Goal: Obtain resource: Obtain resource

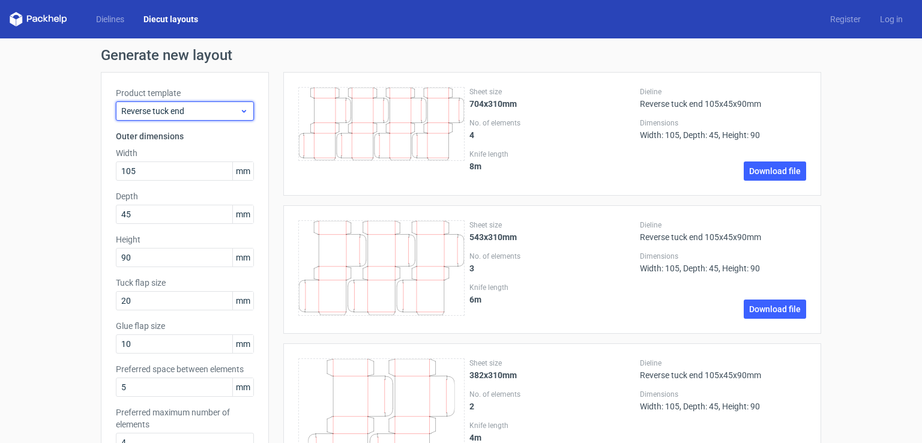
click at [190, 118] on div "Reverse tuck end" at bounding box center [185, 110] width 138 height 19
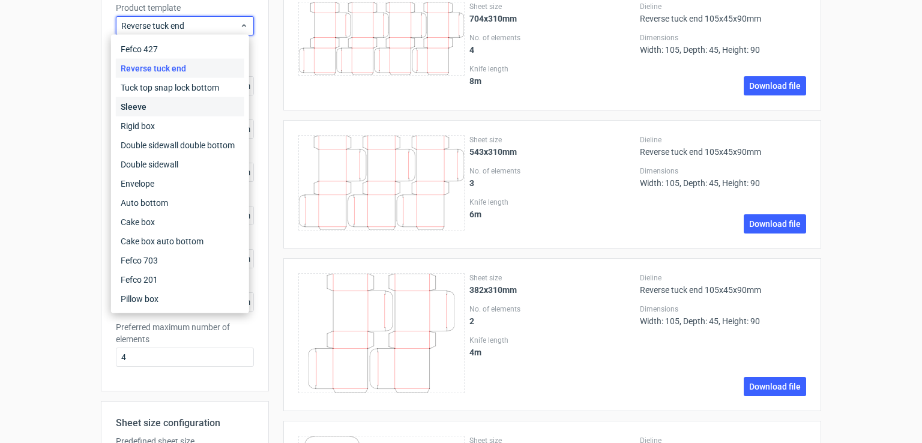
scroll to position [89, 0]
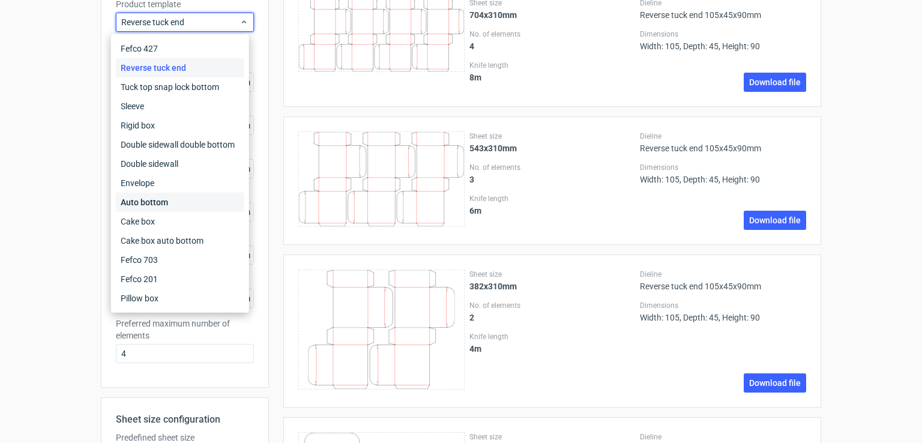
click at [182, 205] on div "Auto bottom" at bounding box center [180, 202] width 128 height 19
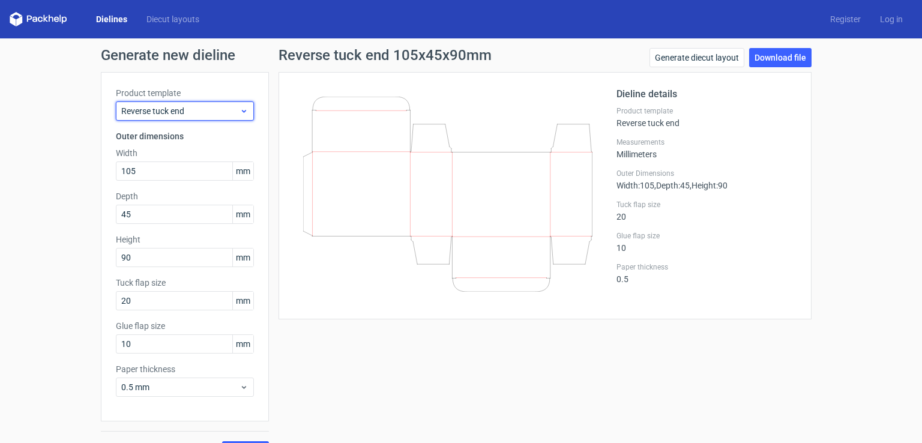
click at [134, 108] on span "Reverse tuck end" at bounding box center [180, 111] width 118 height 12
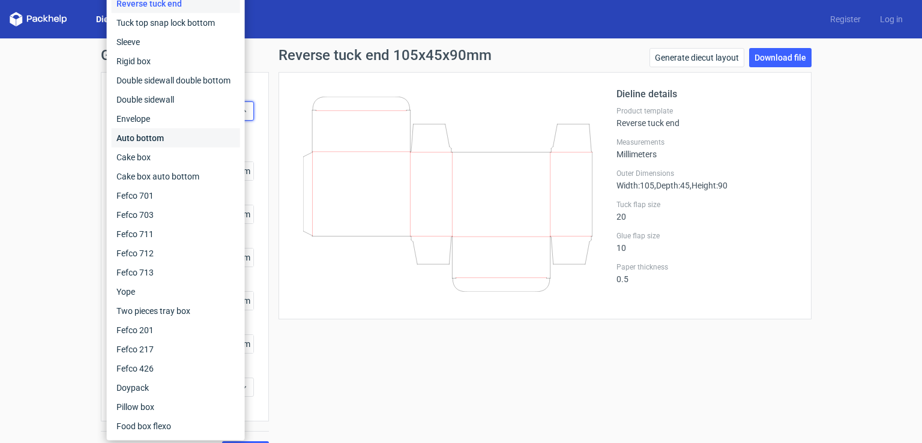
click at [169, 145] on div "Auto bottom" at bounding box center [176, 137] width 128 height 19
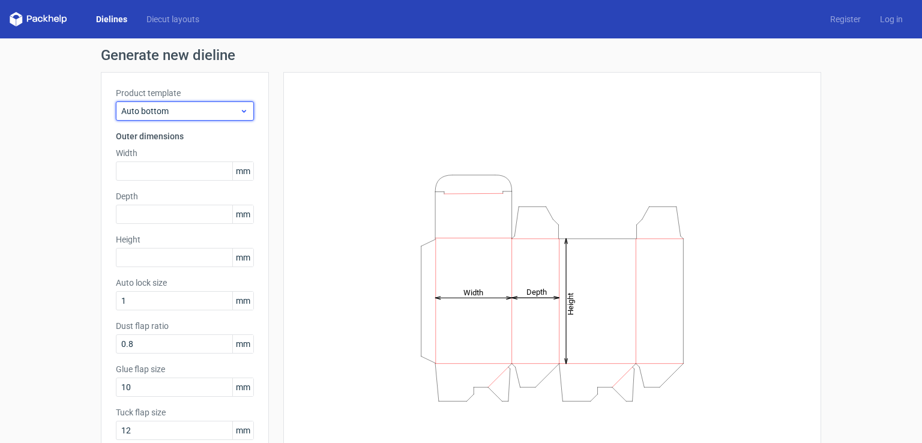
click at [166, 113] on span "Auto bottom" at bounding box center [180, 111] width 118 height 12
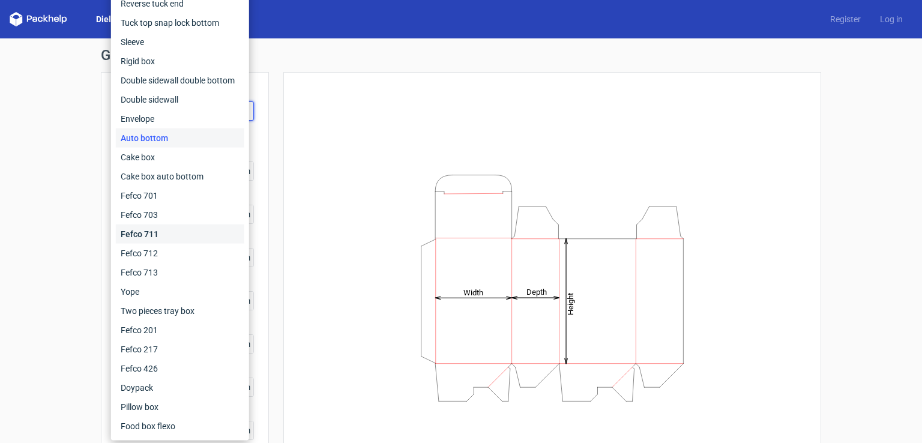
scroll to position [22, 0]
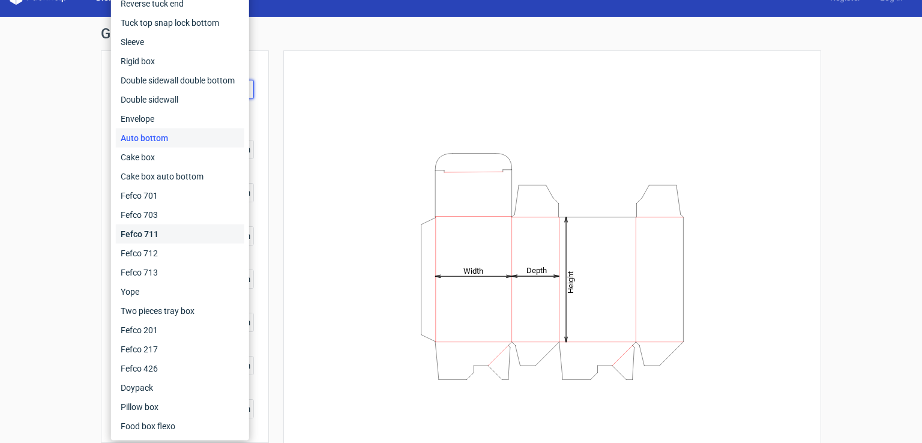
click at [148, 228] on div "Fefco 711" at bounding box center [180, 233] width 128 height 19
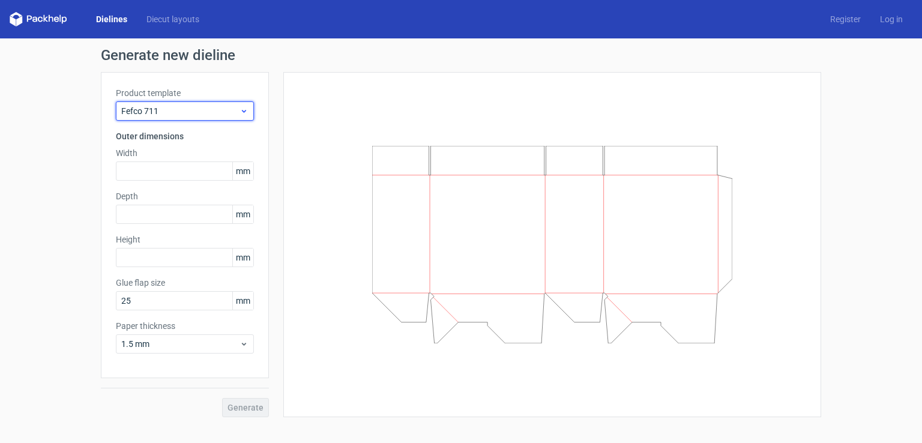
click at [185, 111] on span "Fefco 711" at bounding box center [180, 111] width 118 height 12
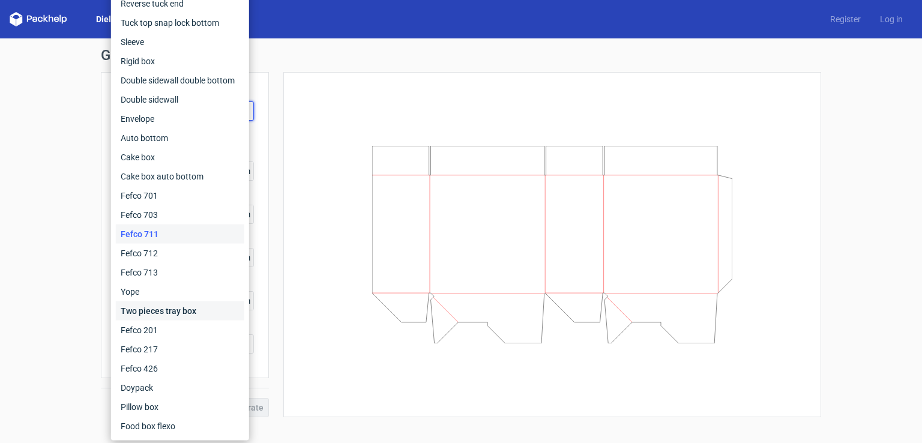
click at [170, 309] on div "Two pieces tray box" at bounding box center [180, 310] width 128 height 19
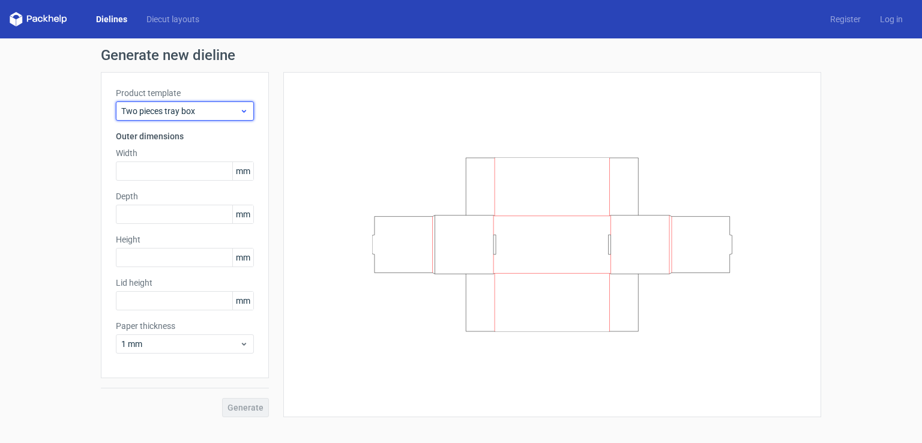
click at [198, 107] on span "Two pieces tray box" at bounding box center [180, 111] width 118 height 12
